Goal: Navigation & Orientation: Find specific page/section

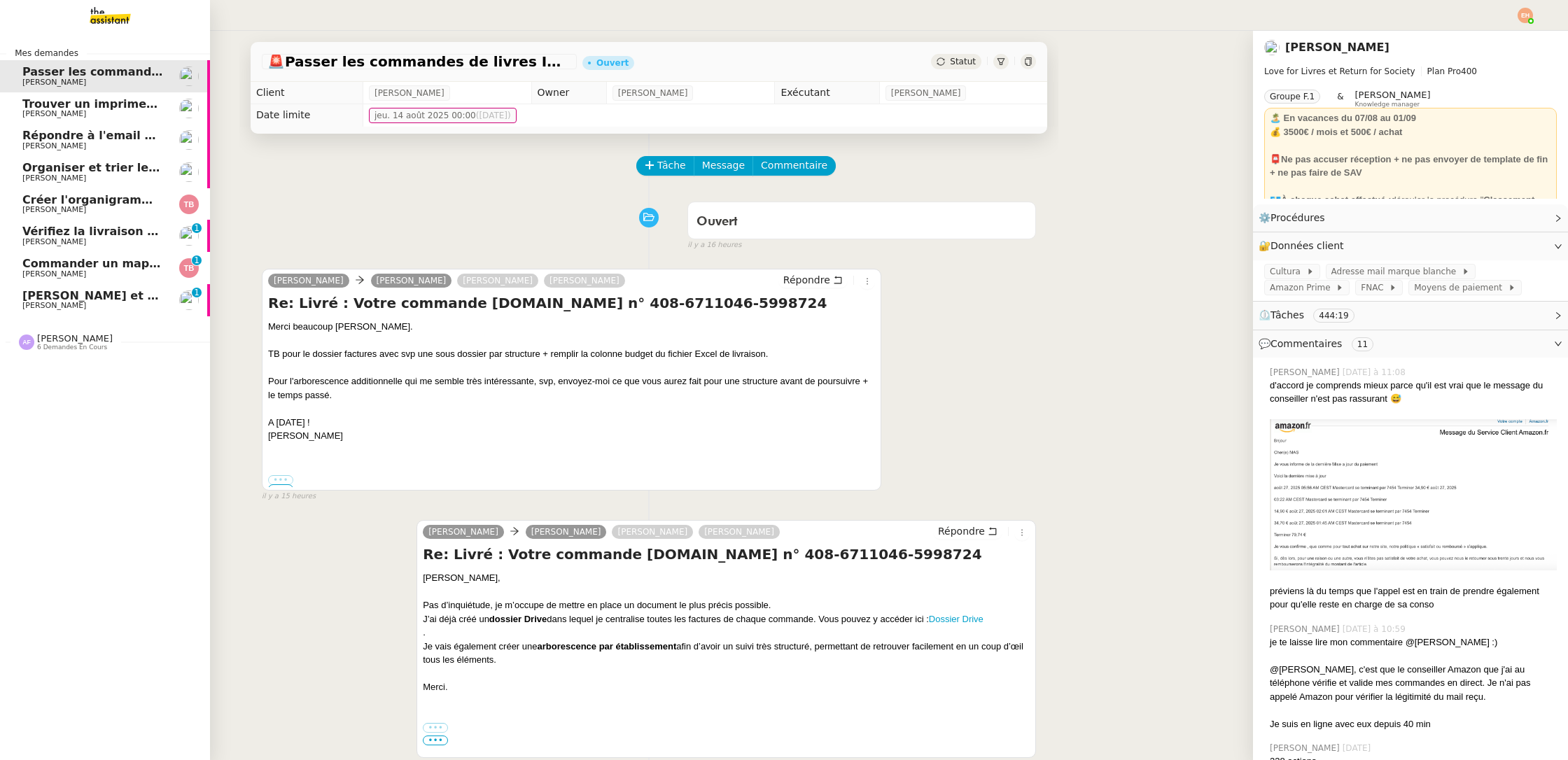
click at [100, 261] on span "Commander un mapping pour ACORA" at bounding box center [139, 263] width 235 height 13
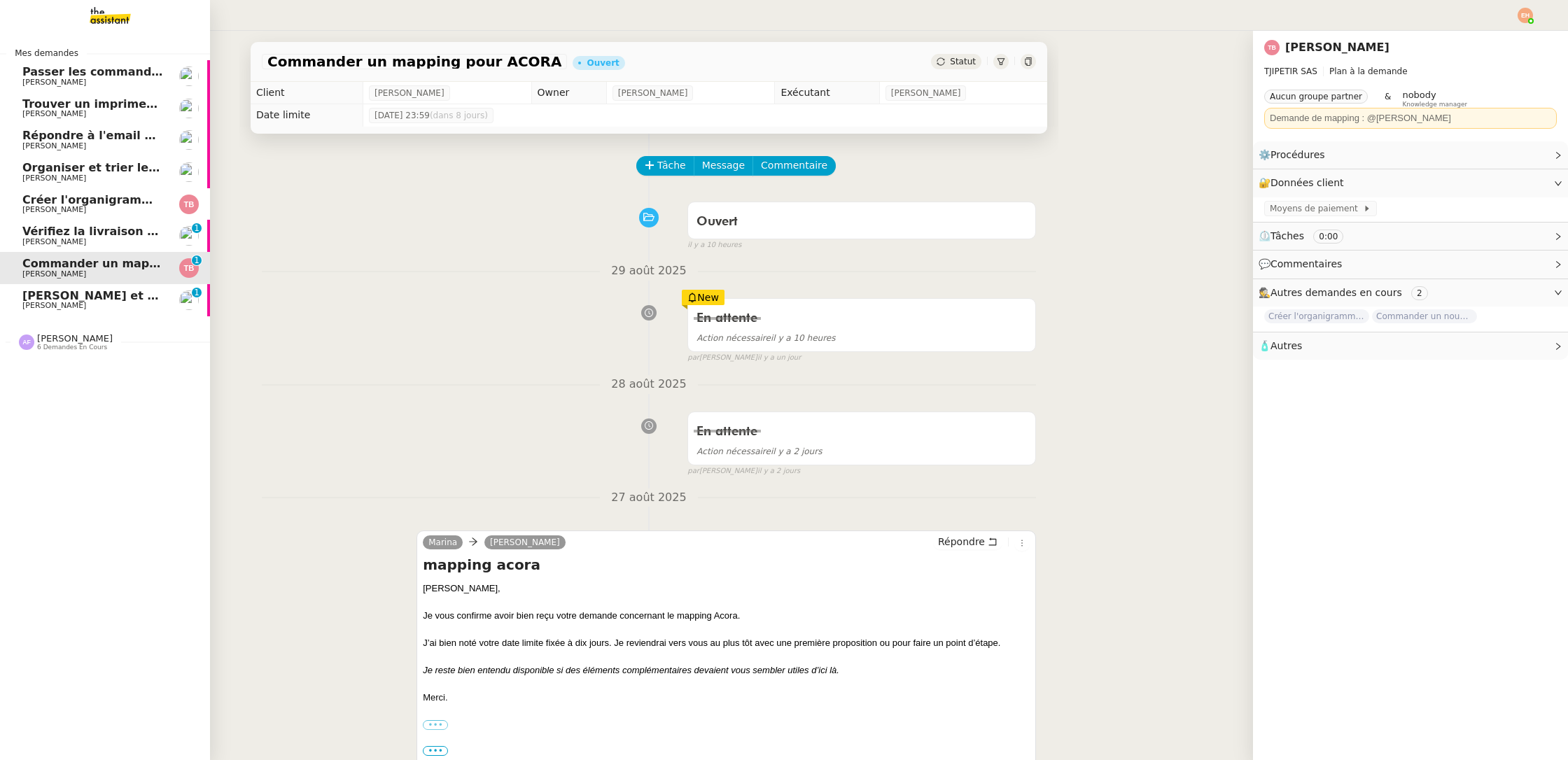
click at [102, 234] on span "Vérifiez la livraison demain" at bounding box center [108, 231] width 172 height 13
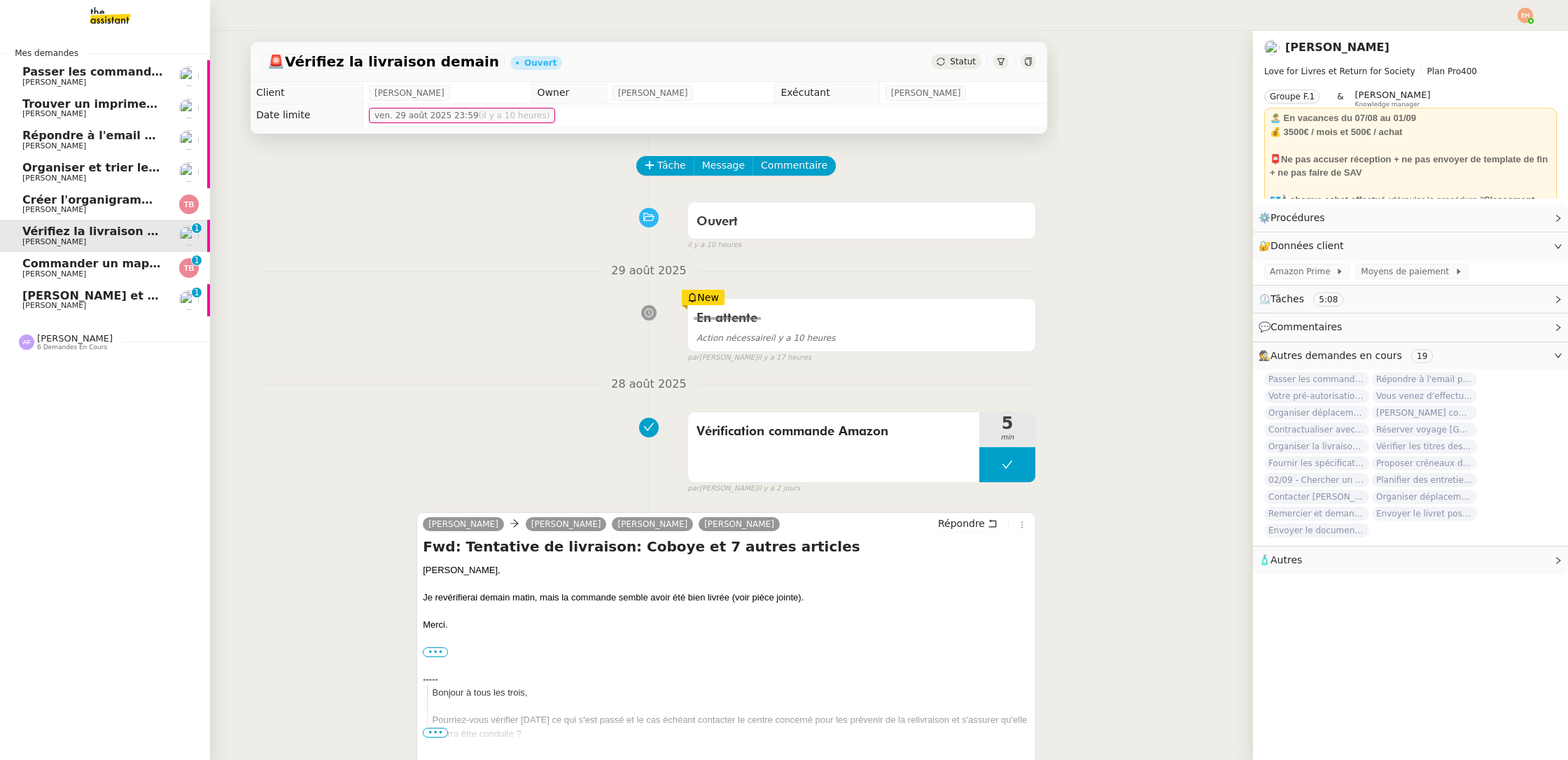
click at [98, 299] on span "[PERSON_NAME] et analyser les candidatures LinkedIn" at bounding box center [195, 295] width 345 height 13
